Goal: Task Accomplishment & Management: Manage account settings

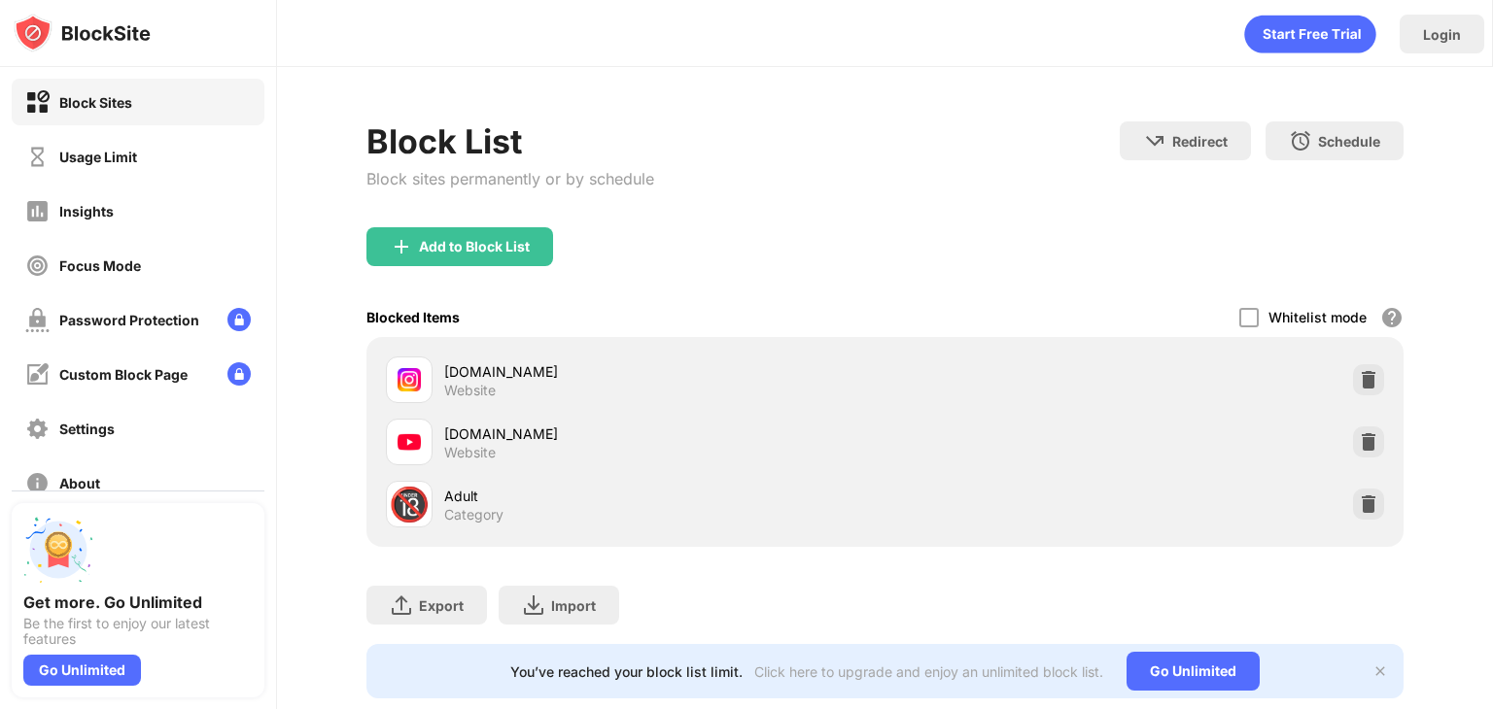
click at [1362, 448] on img at bounding box center [1368, 441] width 19 height 19
